Goal: Task Accomplishment & Management: Use online tool/utility

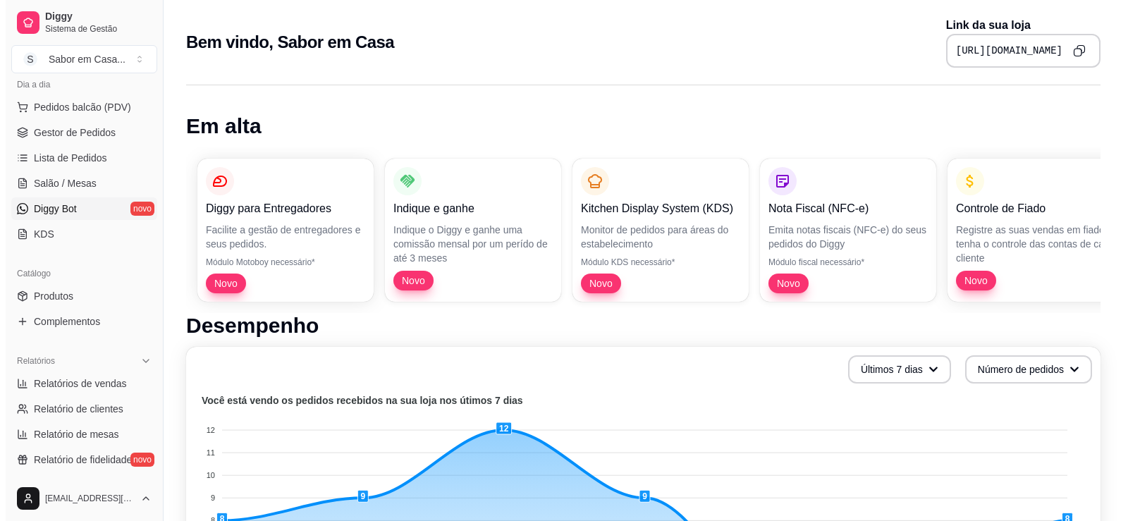
scroll to position [141, 0]
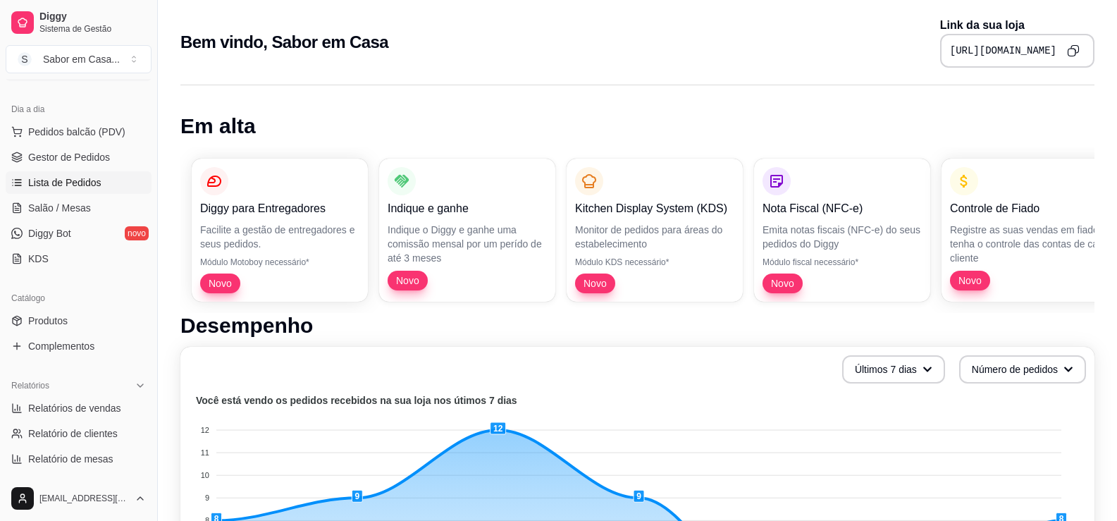
click at [82, 179] on span "Lista de Pedidos" at bounding box center [64, 183] width 73 height 14
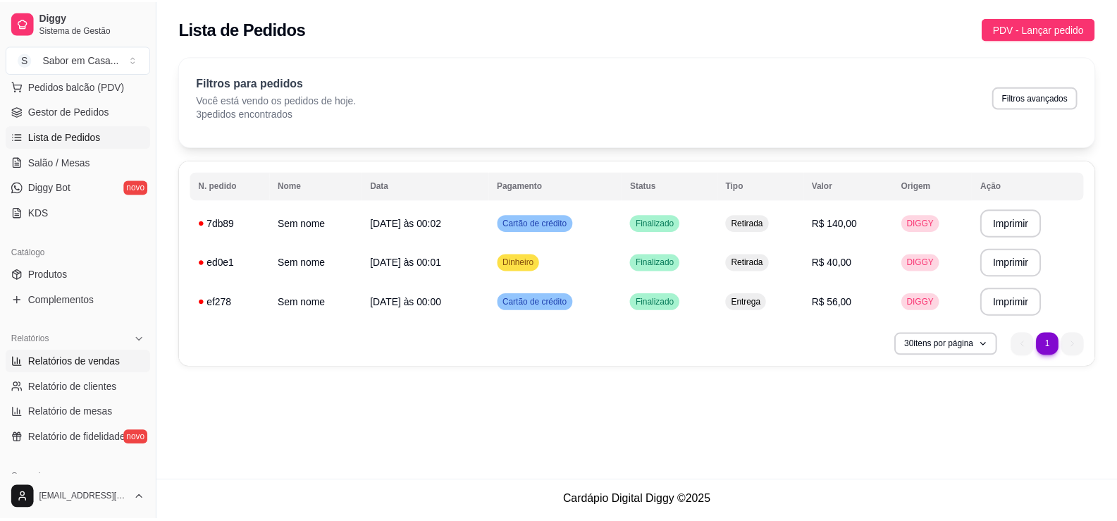
scroll to position [211, 0]
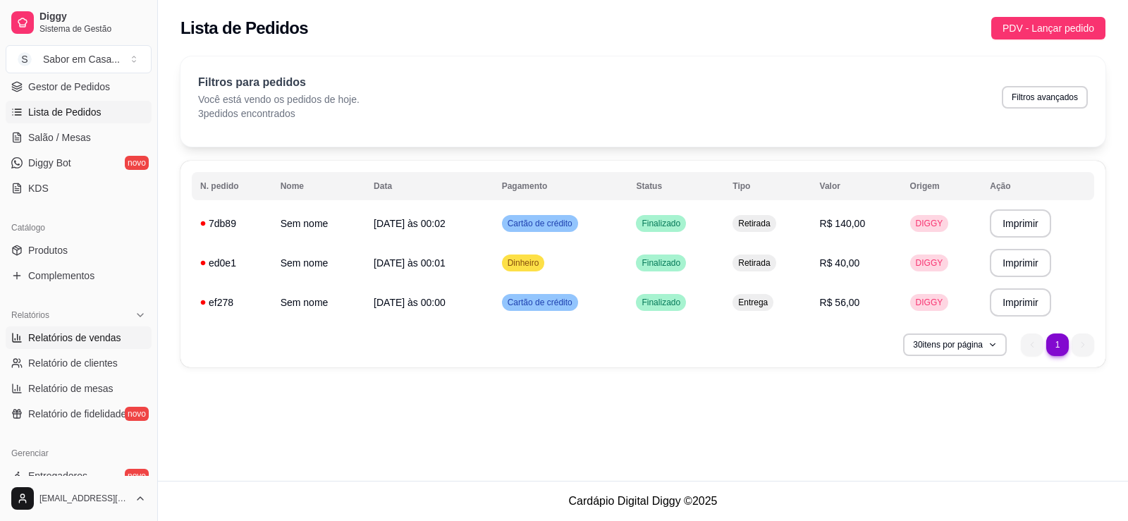
click at [113, 340] on span "Relatórios de vendas" at bounding box center [74, 338] width 93 height 14
select select "ALL"
select select "0"
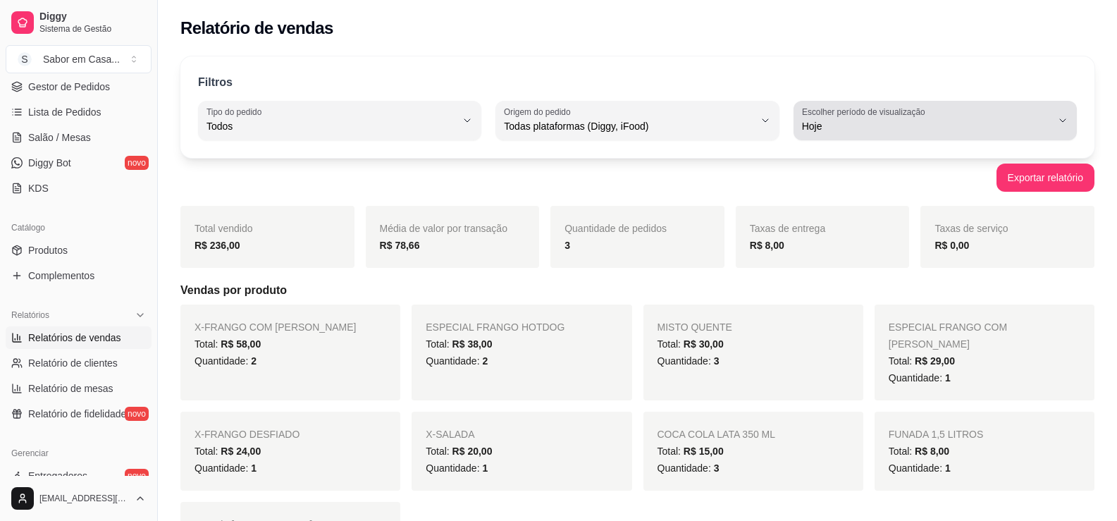
click at [995, 108] on div "Hoje" at bounding box center [927, 120] width 250 height 28
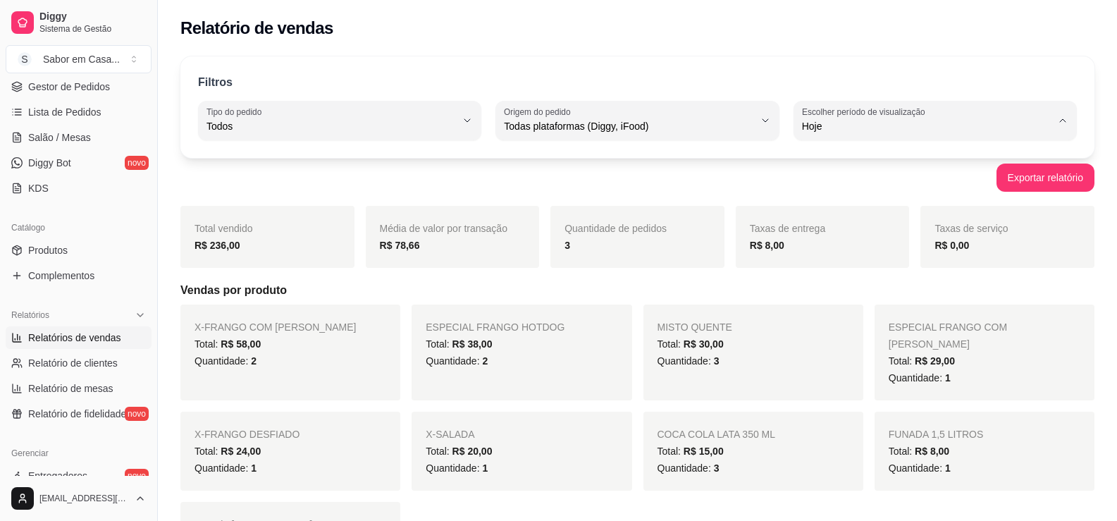
click at [821, 185] on span "Ontem" at bounding box center [928, 182] width 237 height 13
type input "1"
select select "1"
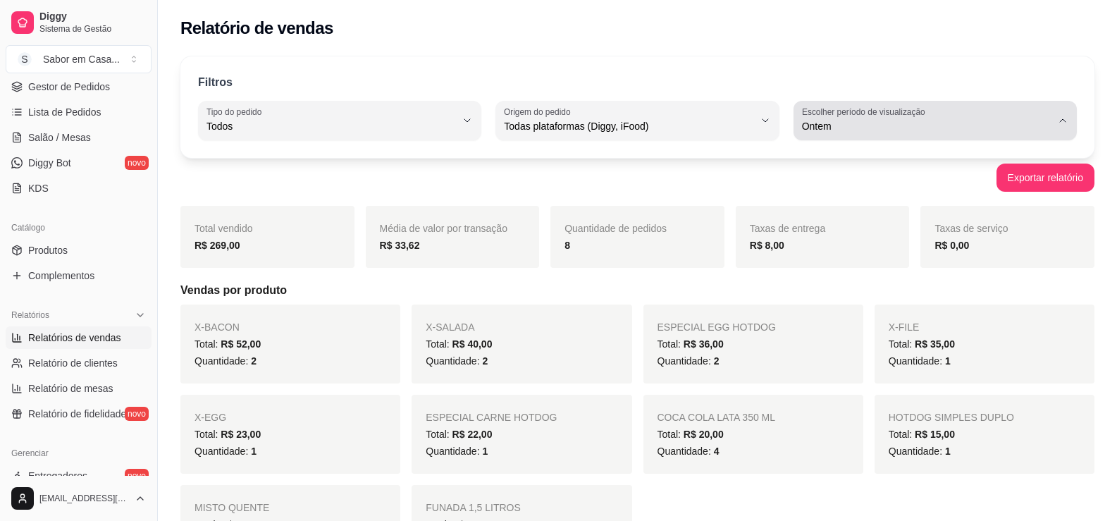
click at [911, 122] on span "Ontem" at bounding box center [927, 126] width 250 height 14
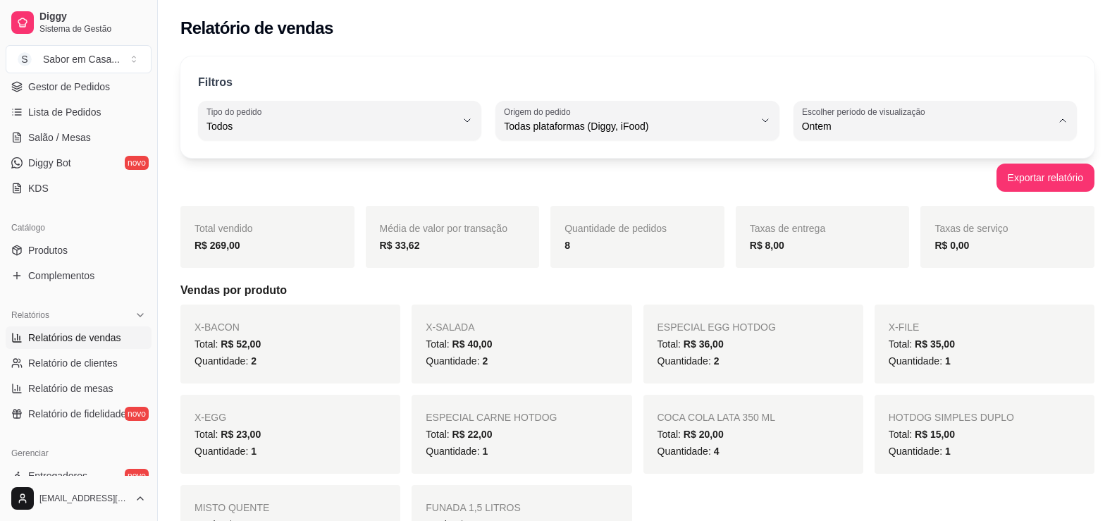
click at [826, 228] on span "15 dias" at bounding box center [928, 228] width 237 height 13
type input "15"
select select "15"
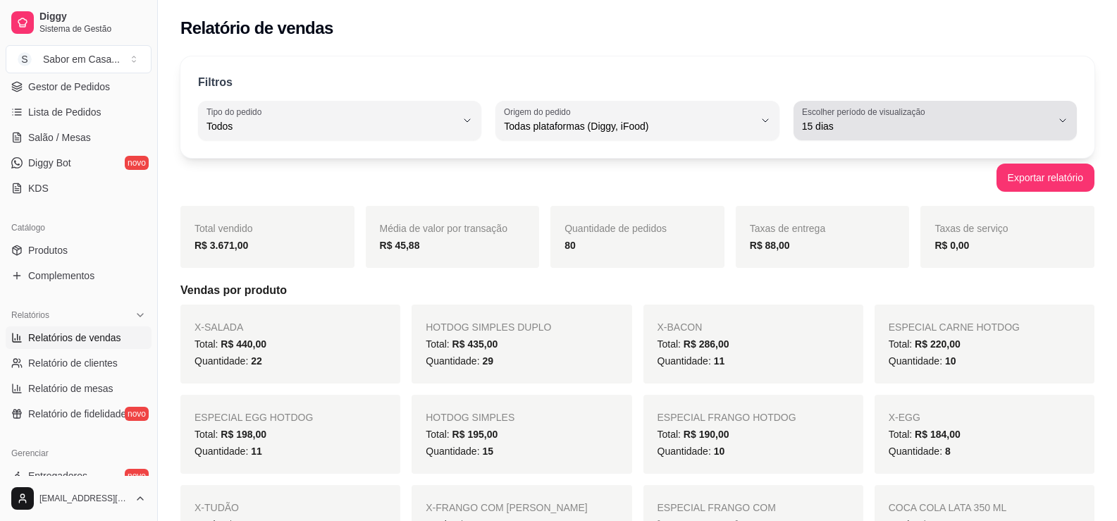
click at [909, 118] on div "15 dias" at bounding box center [927, 120] width 250 height 28
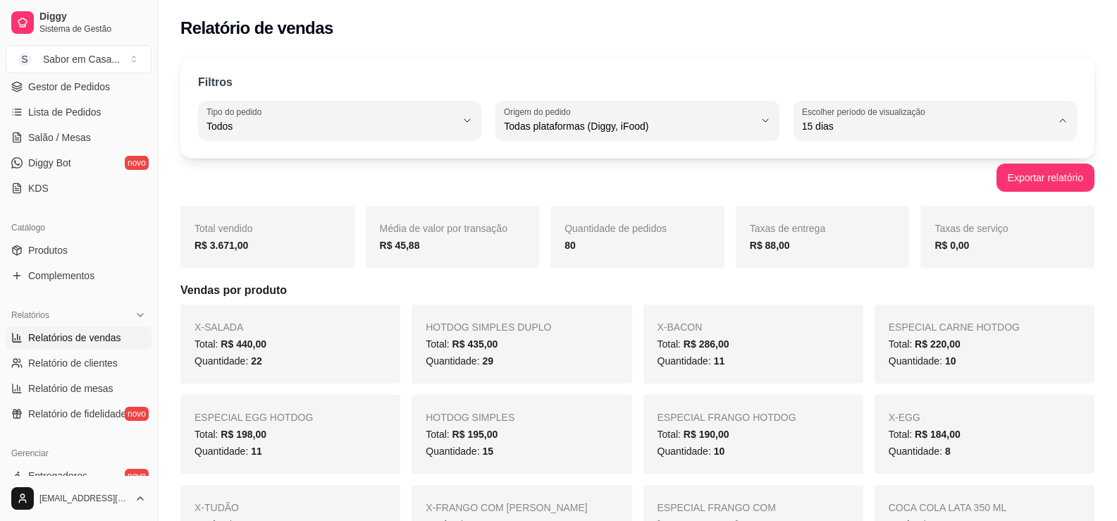
click at [835, 179] on span "Ontem" at bounding box center [928, 182] width 237 height 13
type input "1"
select select "1"
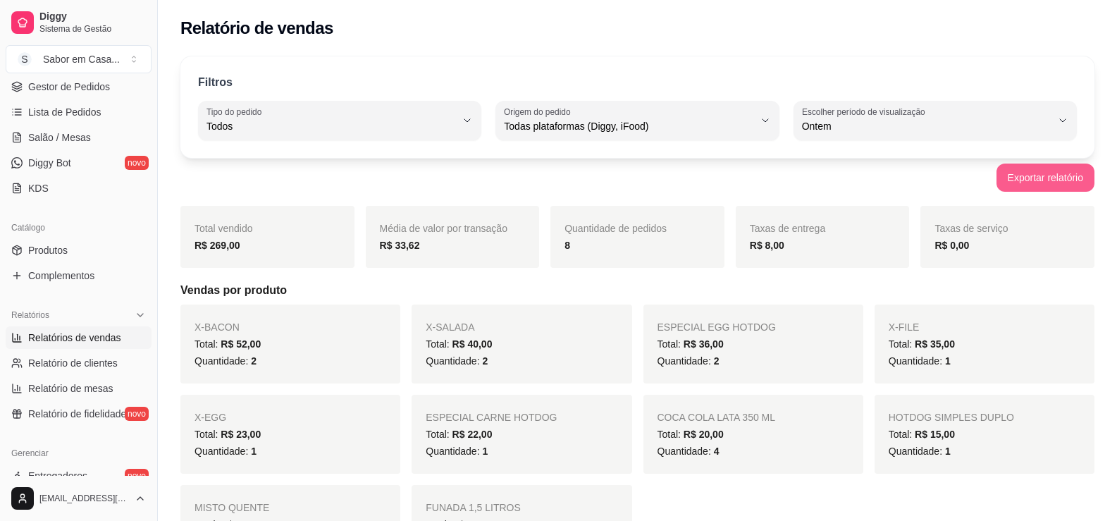
click at [1028, 170] on button "Exportar relatório" at bounding box center [1046, 178] width 98 height 28
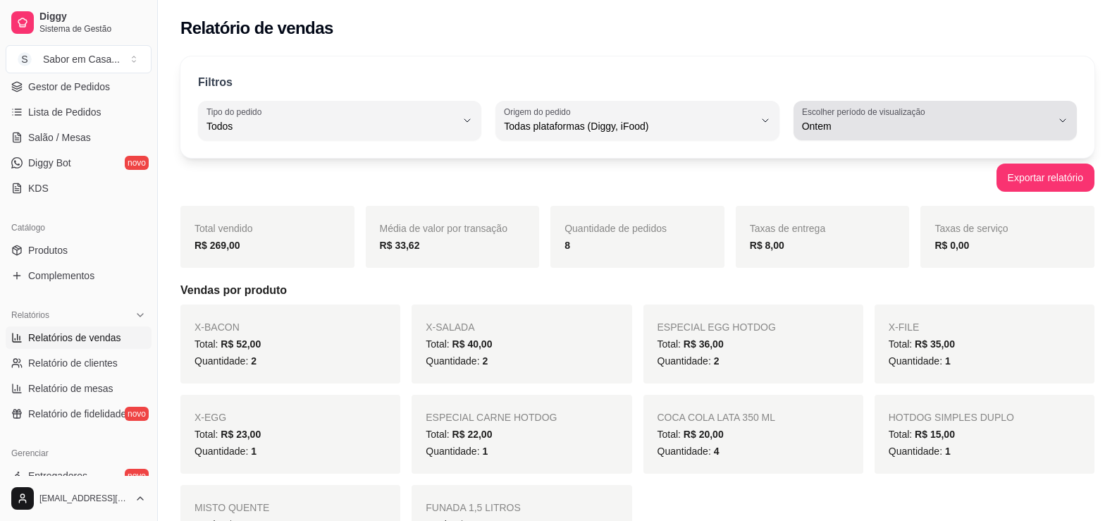
click at [892, 116] on label "Escolher período de visualização" at bounding box center [866, 112] width 128 height 12
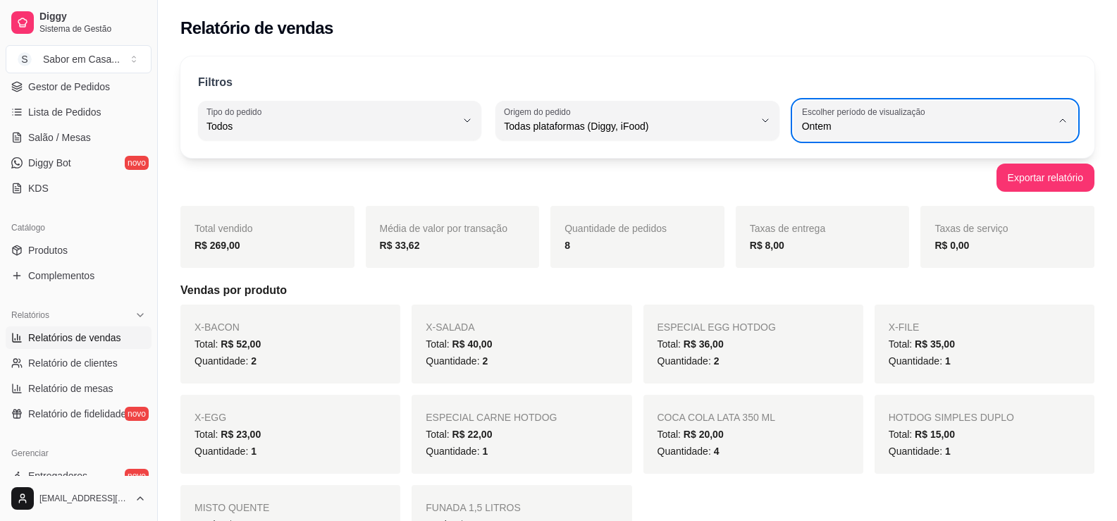
drag, startPoint x: 951, startPoint y: 46, endPoint x: 960, endPoint y: 58, distance: 15.1
click at [952, 46] on div "Relatório de vendas" at bounding box center [637, 24] width 959 height 48
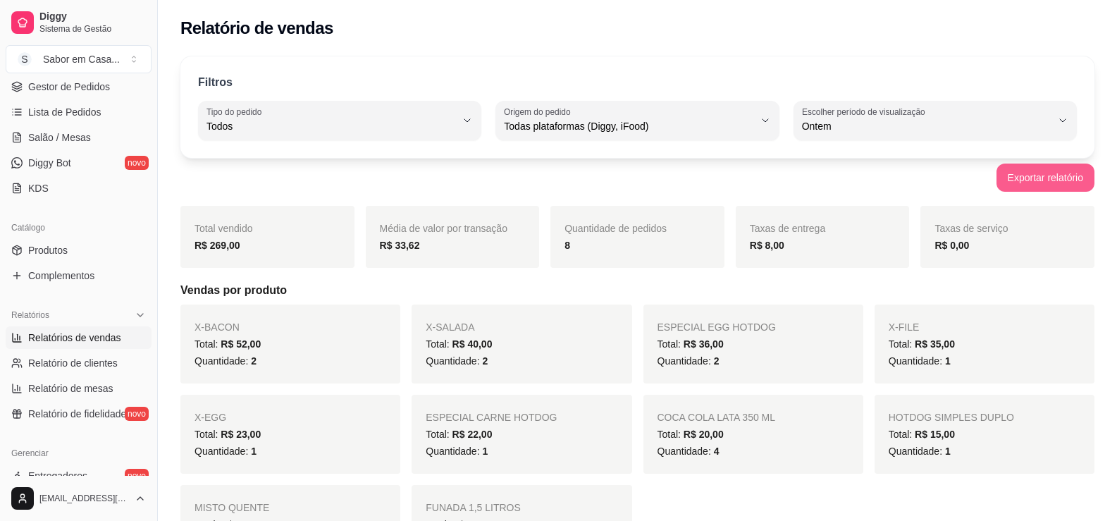
click at [1030, 173] on button "Exportar relatório" at bounding box center [1046, 178] width 98 height 28
click at [1021, 77] on div "Filtros" at bounding box center [637, 83] width 879 height 18
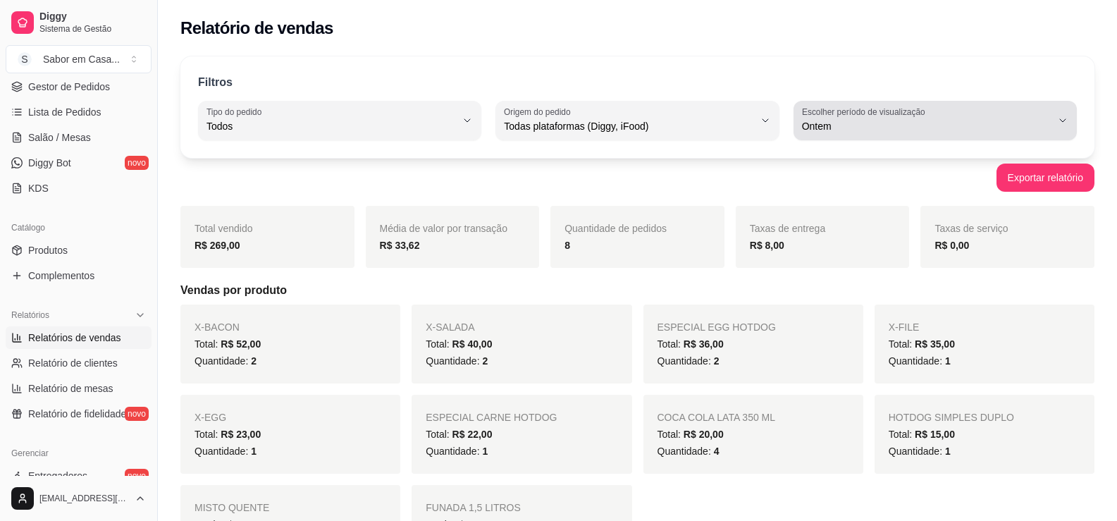
click at [851, 122] on span "Ontem" at bounding box center [927, 126] width 250 height 14
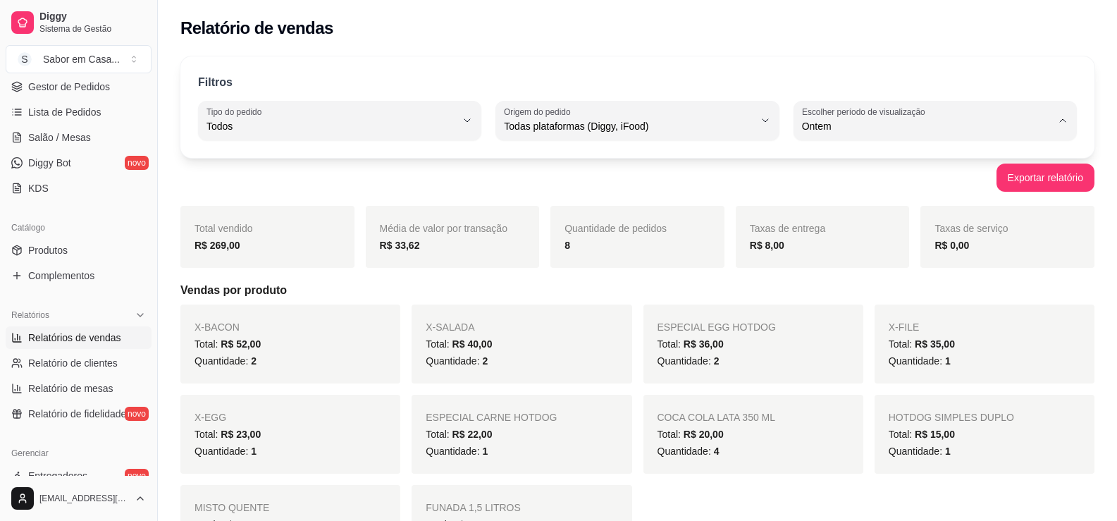
click at [847, 304] on span "Customizado" at bounding box center [928, 297] width 237 height 13
type input "-1"
select select "-1"
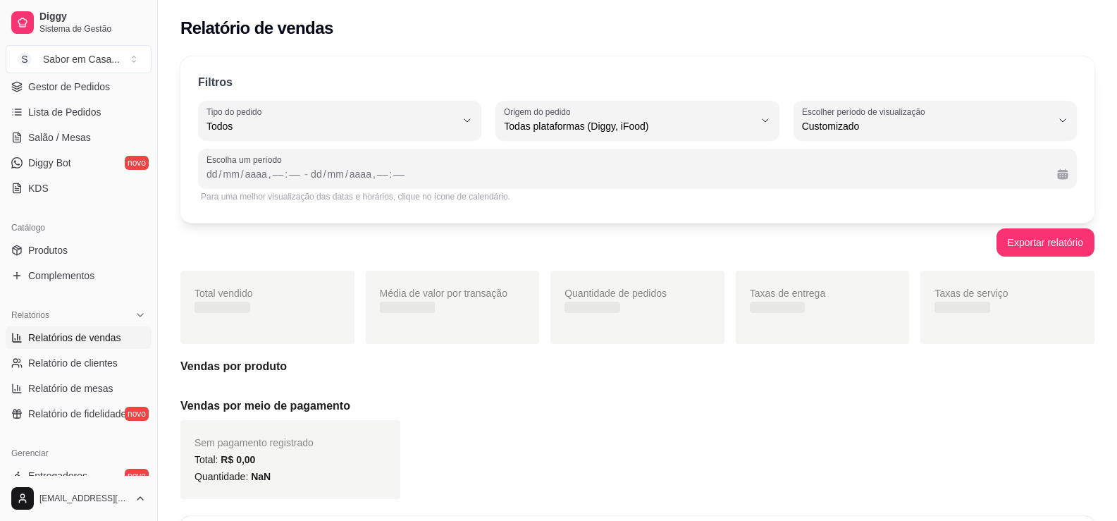
scroll to position [13, 0]
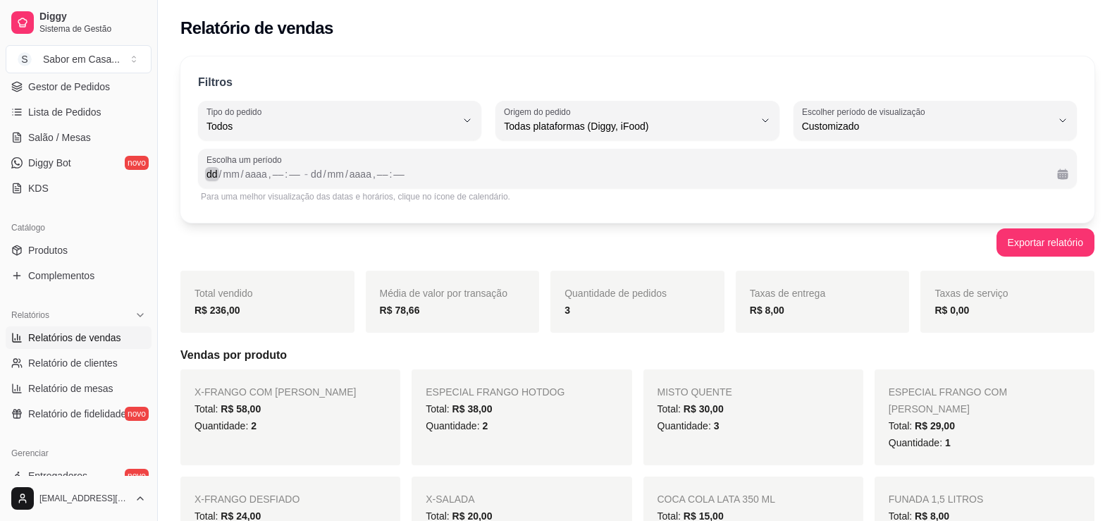
click at [213, 170] on div "dd" at bounding box center [212, 174] width 14 height 14
click at [339, 178] on div "mm" at bounding box center [330, 174] width 19 height 14
click at [308, 171] on div "dd" at bounding box center [311, 174] width 14 height 14
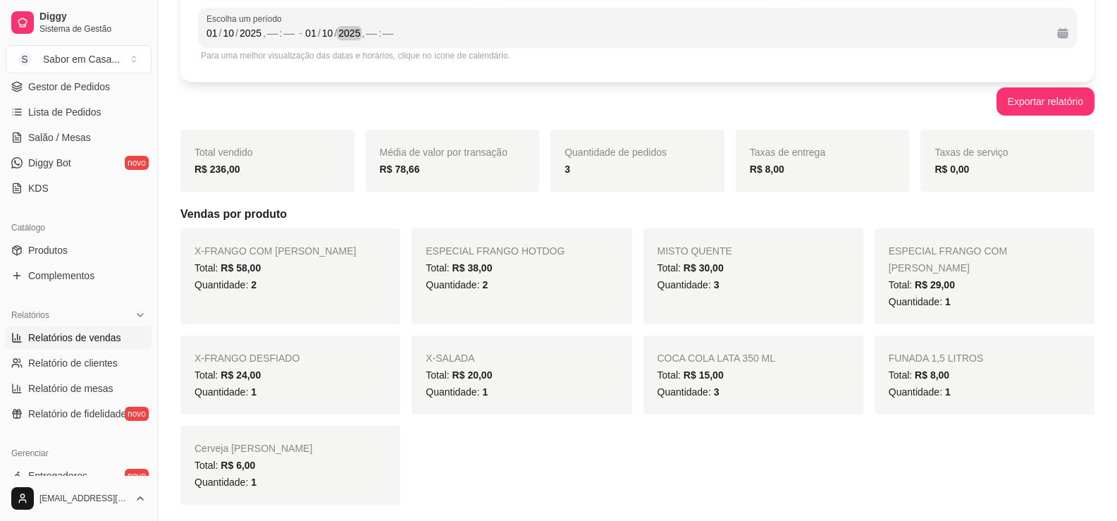
scroll to position [0, 0]
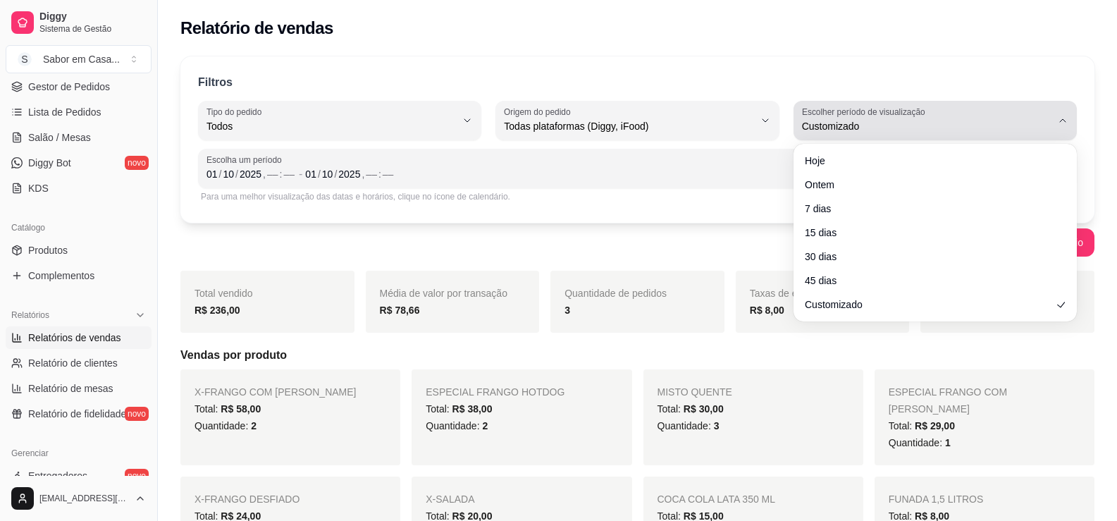
click at [1030, 110] on div "Customizado" at bounding box center [927, 120] width 250 height 28
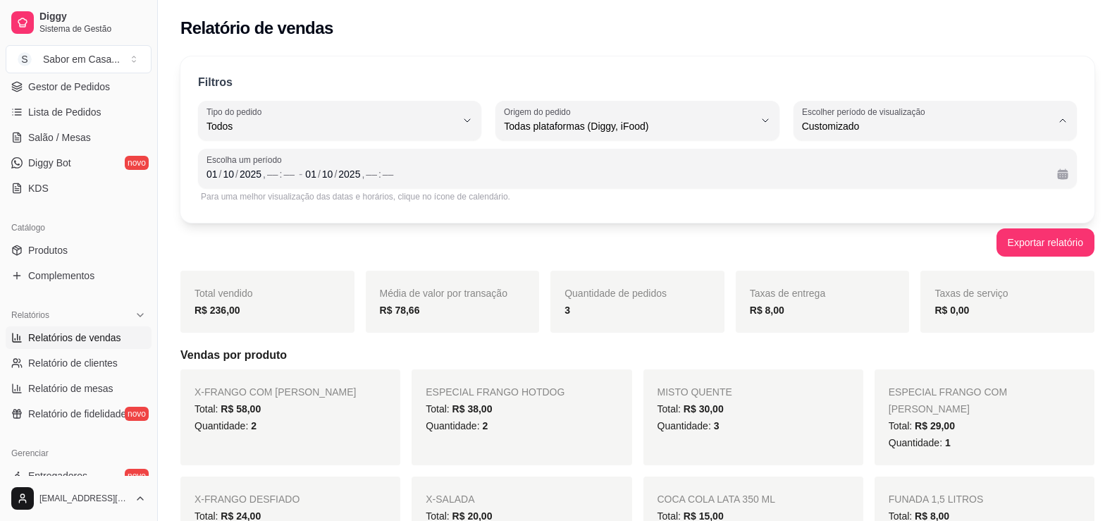
click at [833, 209] on span "7 dias" at bounding box center [928, 205] width 237 height 13
type input "7"
select select "7"
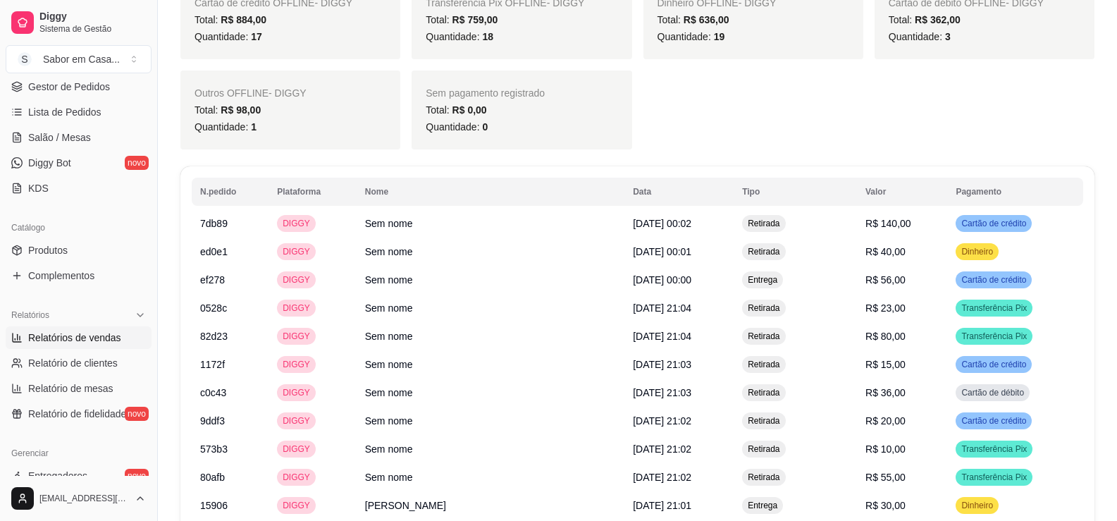
scroll to position [916, 0]
